Goal: Task Accomplishment & Management: Manage account settings

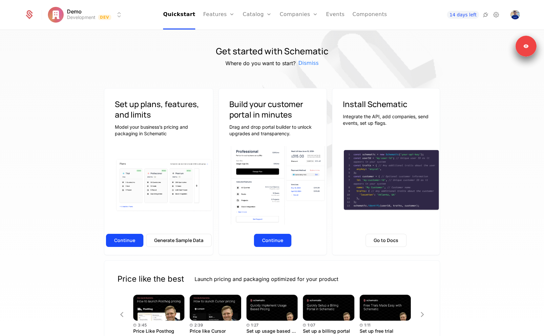
click at [253, 32] on link "Plans" at bounding box center [268, 32] width 34 height 5
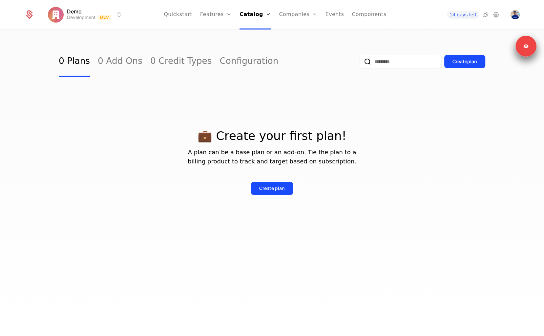
click at [509, 17] on div "14 days left" at bounding box center [473, 14] width 93 height 9
click at [511, 14] on img "Open user button" at bounding box center [514, 14] width 9 height 9
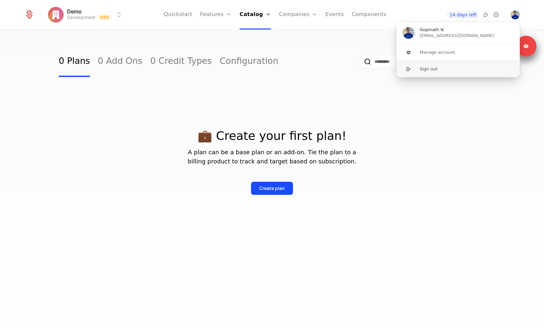
click at [450, 71] on button "Sign out" at bounding box center [458, 69] width 124 height 17
